Goal: Transaction & Acquisition: Download file/media

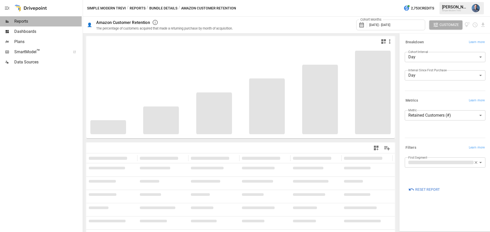
click at [26, 21] on span "Reports" at bounding box center [47, 21] width 67 height 6
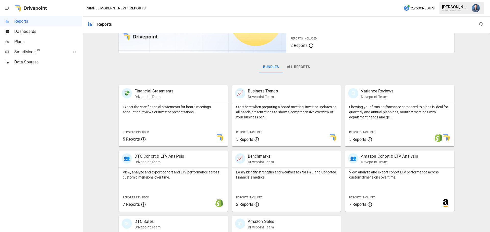
scroll to position [51, 0]
click at [382, 171] on p "View, analyze and export cohort LTV performance across custom dimensions over t…" at bounding box center [399, 175] width 101 height 10
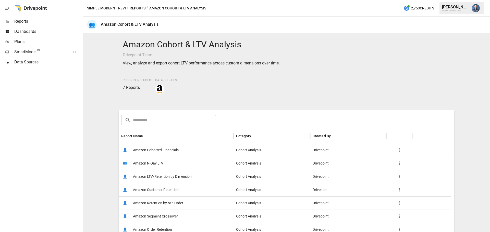
click at [174, 179] on span "Amazon LTV/Retention by Dimension" at bounding box center [162, 176] width 59 height 13
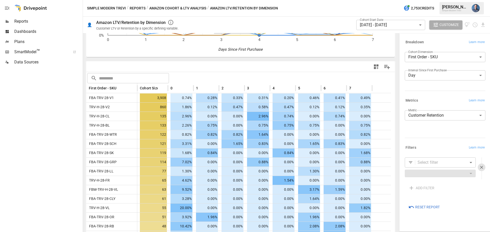
scroll to position [102, 0]
drag, startPoint x: 343, startPoint y: 134, endPoint x: 383, endPoint y: 136, distance: 40.4
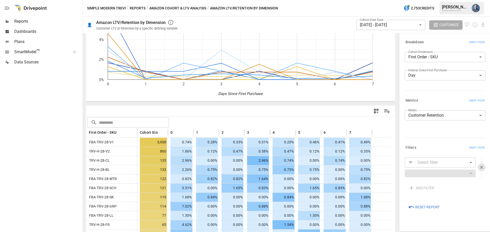
scroll to position [51, 0]
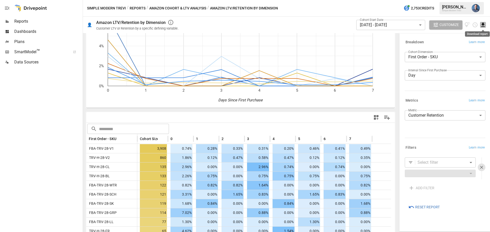
click at [483, 26] on icon "Download report" at bounding box center [483, 25] width 6 height 6
click at [462, 42] on li "Download as CSV" at bounding box center [465, 45] width 41 height 10
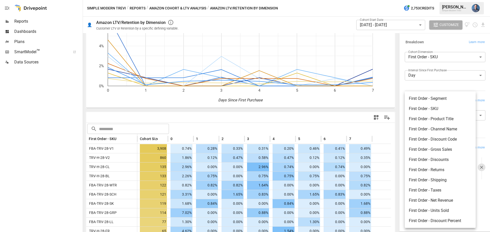
click at [440, 0] on body "Reports Dashboards Plans SmartModel ™ Data Sources Simple Modern Trevi / Report…" at bounding box center [245, 0] width 490 height 0
click at [413, 85] on div at bounding box center [245, 116] width 490 height 232
click at [434, 0] on body "Reports Dashboards Plans SmartModel ™ Data Sources Simple Modern Trevi / Report…" at bounding box center [245, 0] width 490 height 0
click at [400, 87] on div at bounding box center [245, 116] width 490 height 232
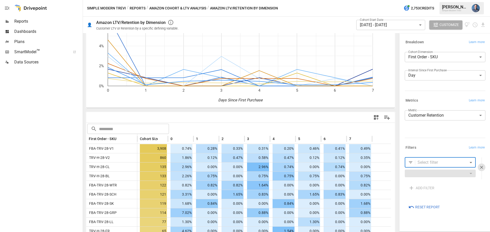
click at [388, 0] on body "Reports Dashboards Plans SmartModel ™ Data Sources Simple Modern Trevi / Report…" at bounding box center [245, 0] width 490 height 0
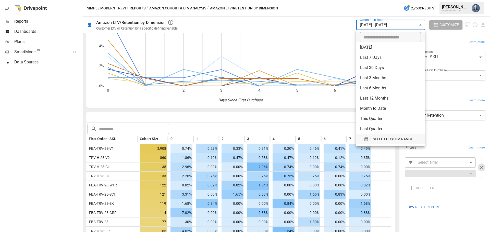
click at [391, 141] on span "SELECT CUSTOM RANGE" at bounding box center [393, 139] width 40 height 6
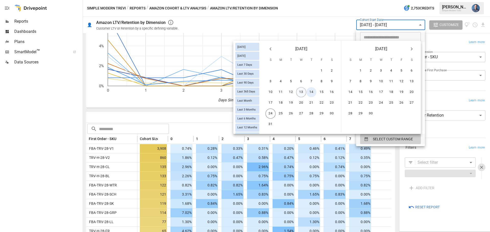
drag, startPoint x: 314, startPoint y: 93, endPoint x: 300, endPoint y: 95, distance: 13.6
click at [314, 93] on button "14" at bounding box center [311, 92] width 10 height 10
click at [272, 101] on button "17" at bounding box center [270, 103] width 10 height 10
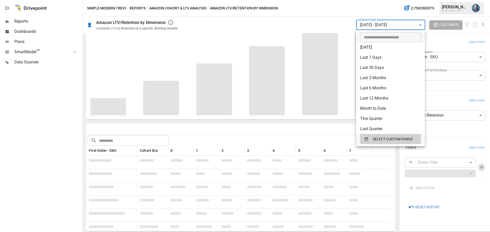
scroll to position [39, 0]
click at [229, 127] on div at bounding box center [245, 116] width 490 height 232
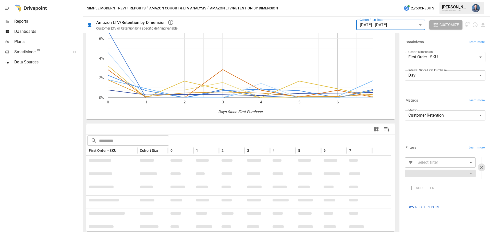
scroll to position [51, 0]
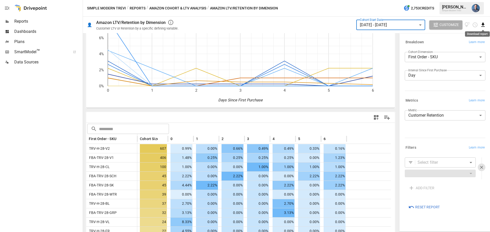
click at [484, 25] on icon "Download report" at bounding box center [483, 25] width 6 height 6
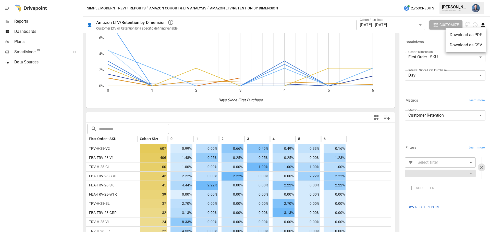
click at [469, 46] on li "Download as CSV" at bounding box center [465, 45] width 41 height 10
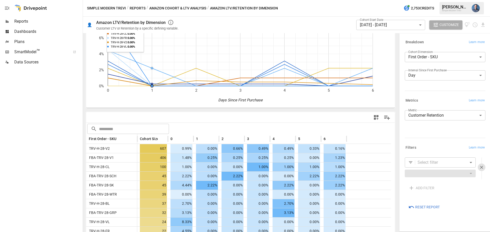
scroll to position [77, 0]
